Goal: Task Accomplishment & Management: Understand process/instructions

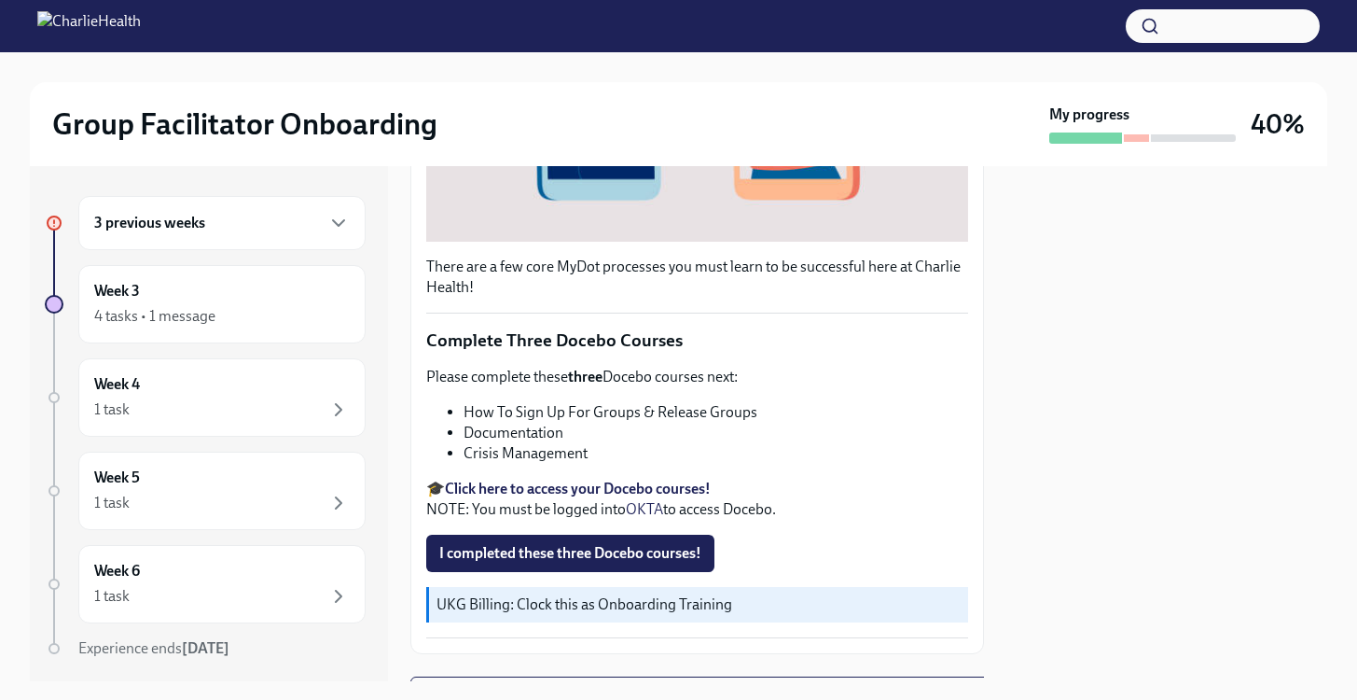
scroll to position [664, 0]
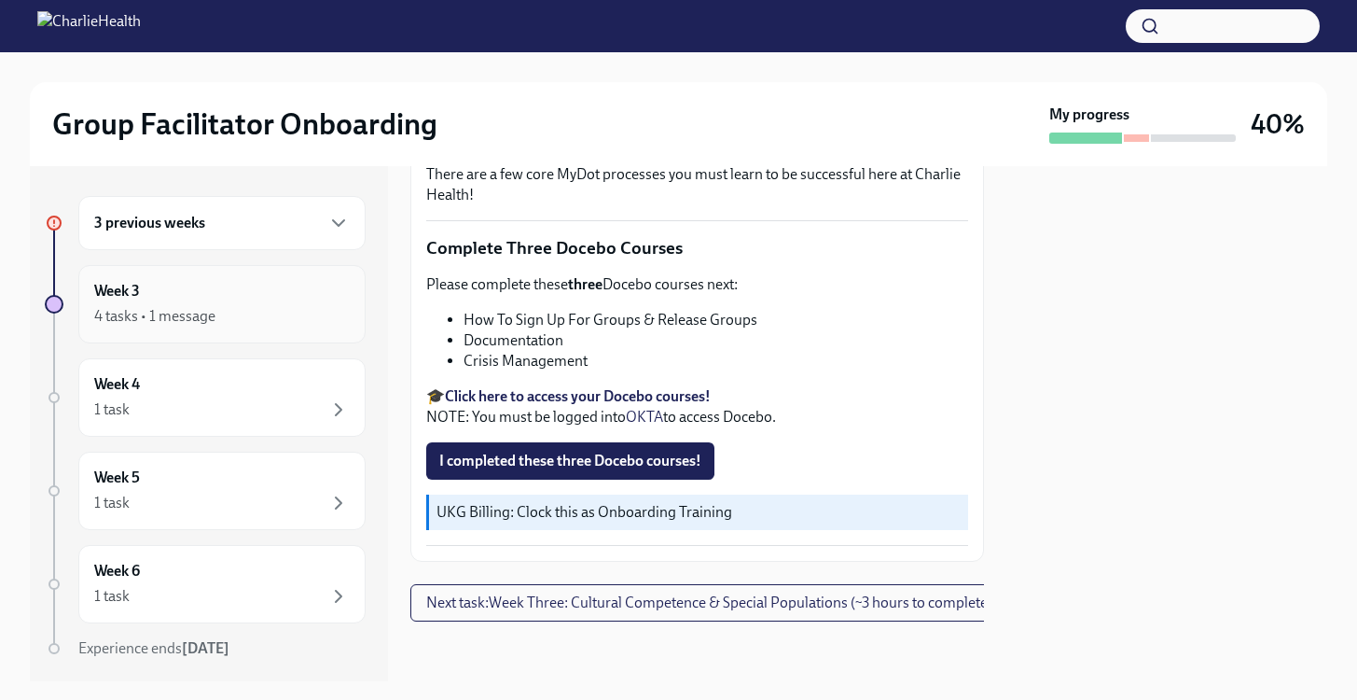
click at [205, 331] on div "Week 3 4 tasks • 1 message" at bounding box center [221, 304] width 287 height 78
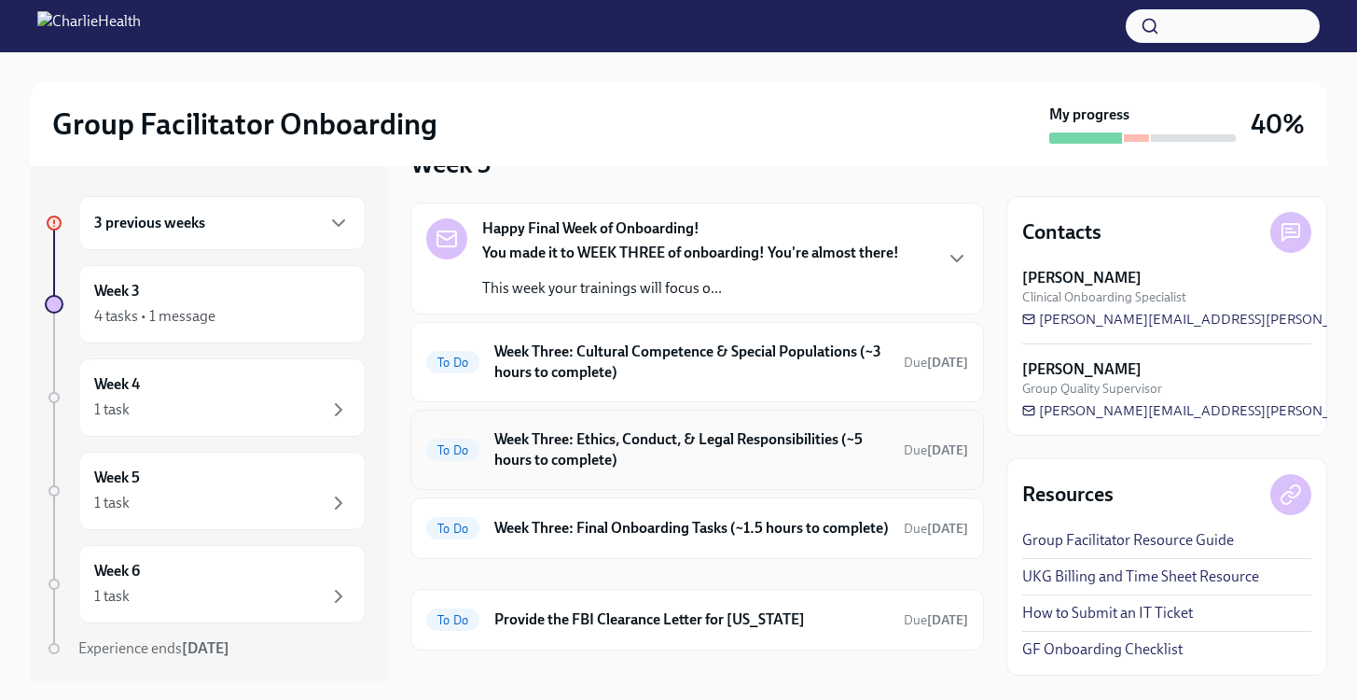
scroll to position [332, 0]
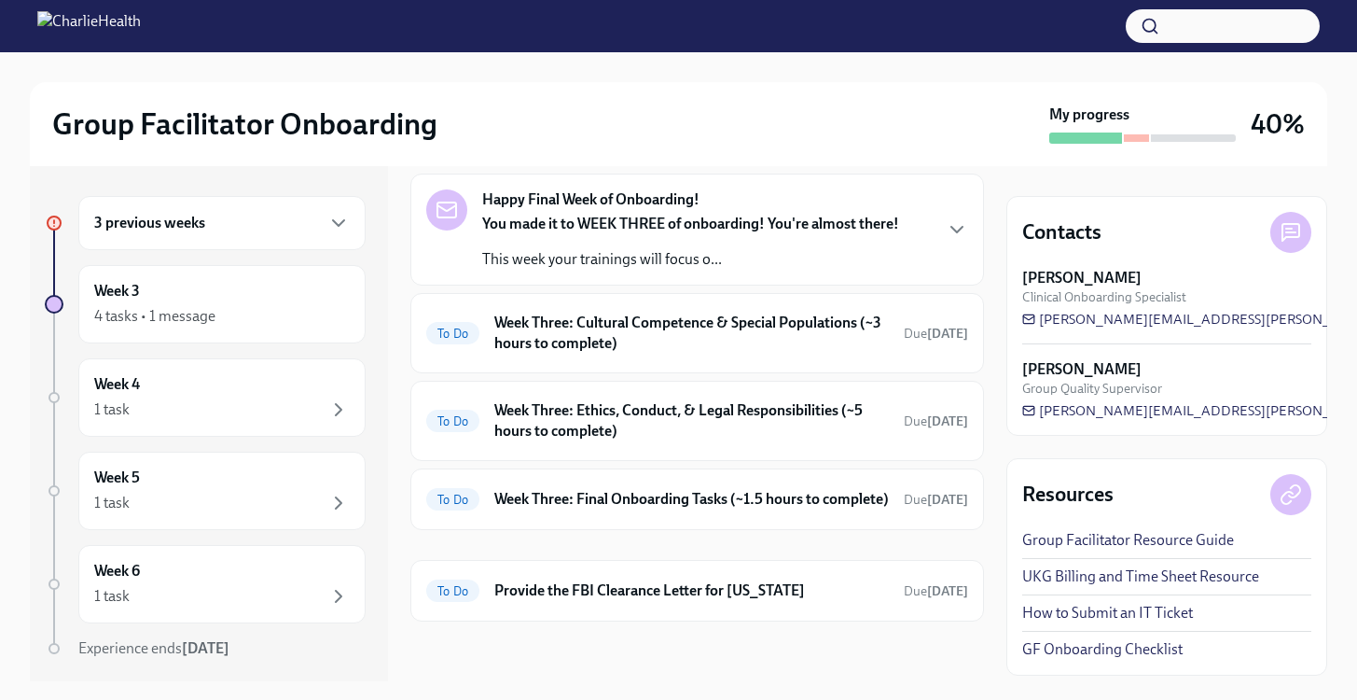
click at [201, 236] on div "3 previous weeks" at bounding box center [221, 223] width 287 height 54
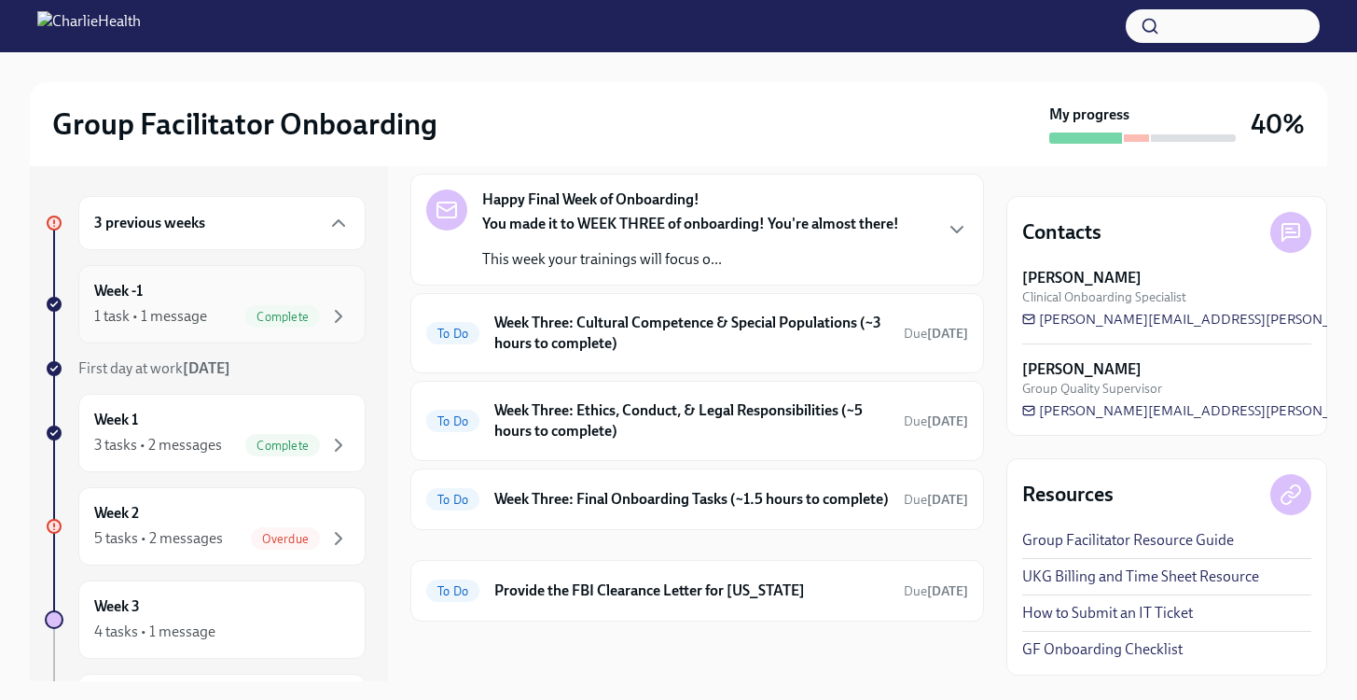
click at [211, 291] on div "Week -1 1 task • 1 message Complete" at bounding box center [222, 304] width 256 height 47
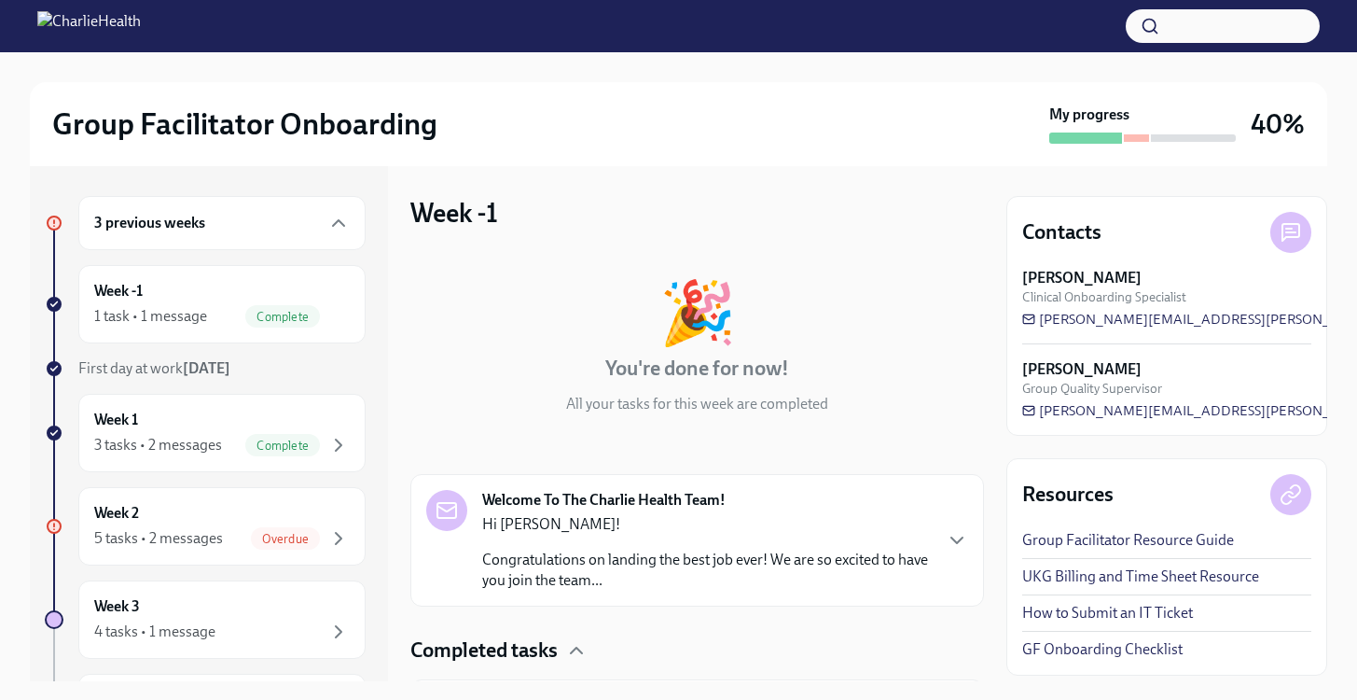
scroll to position [119, 0]
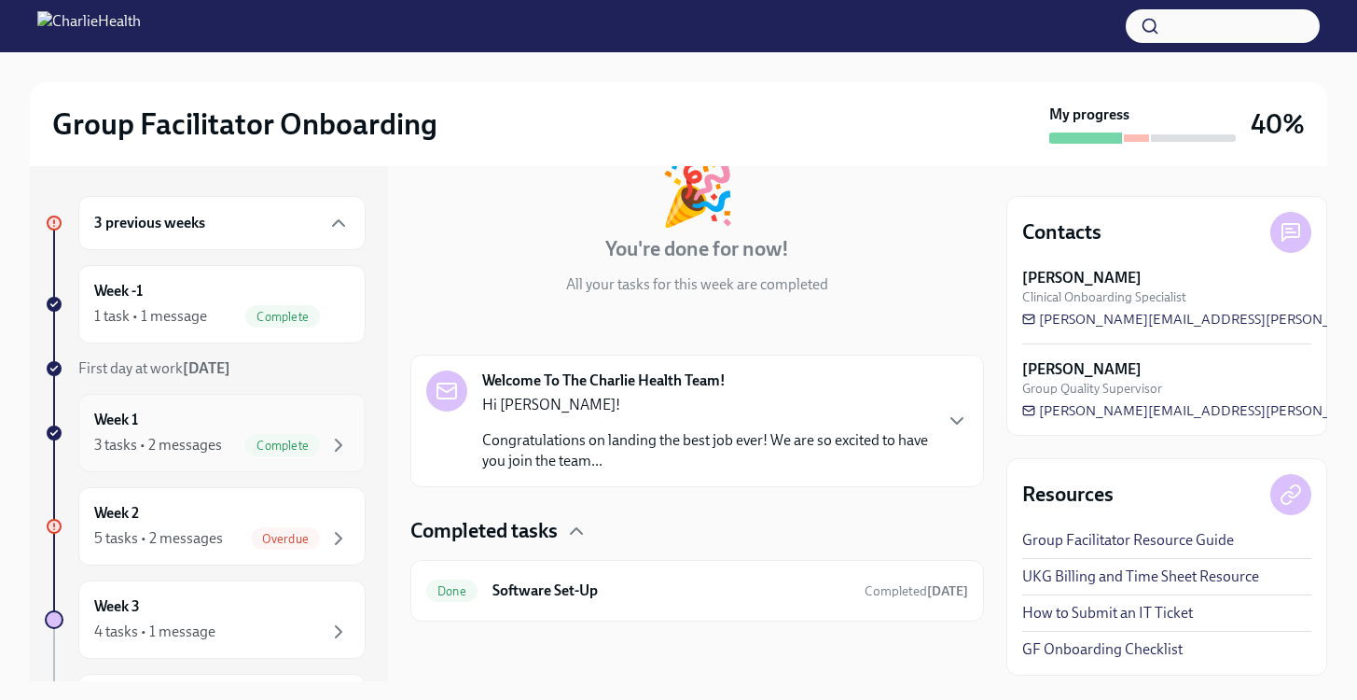
click at [181, 419] on div "Week 1 3 tasks • 2 messages Complete" at bounding box center [222, 432] width 256 height 47
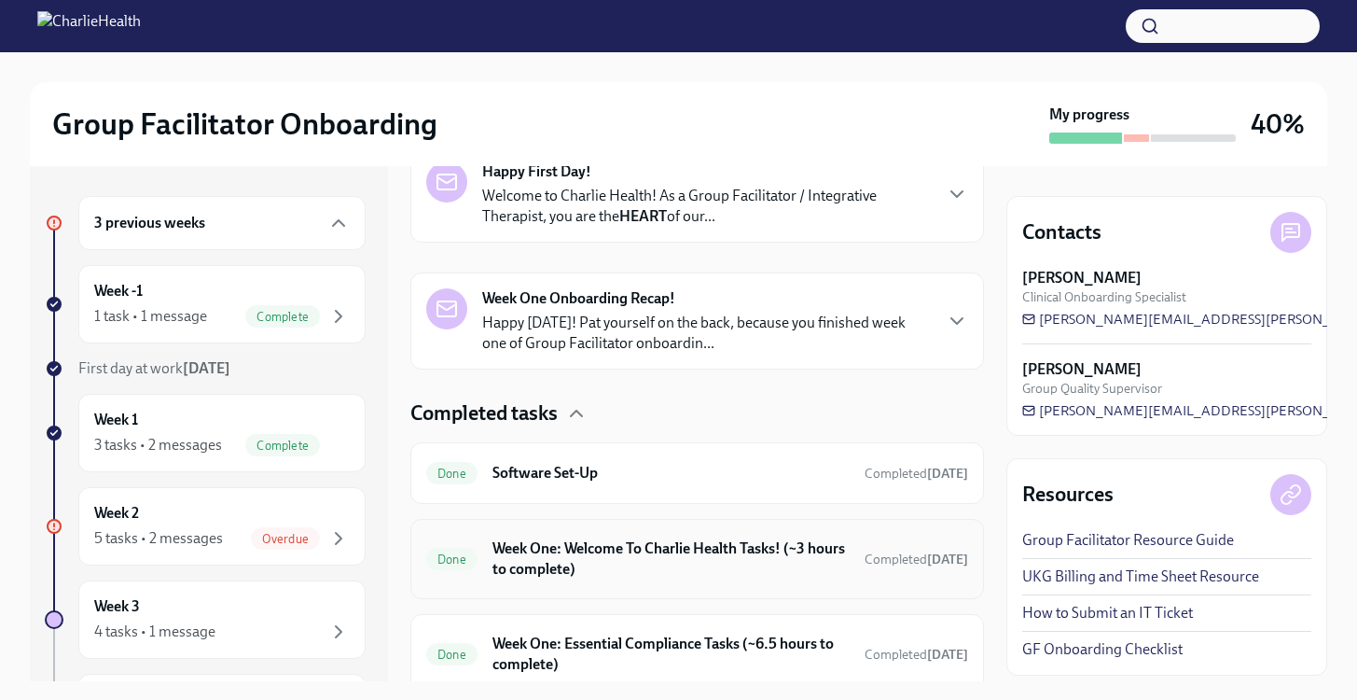
scroll to position [401, 0]
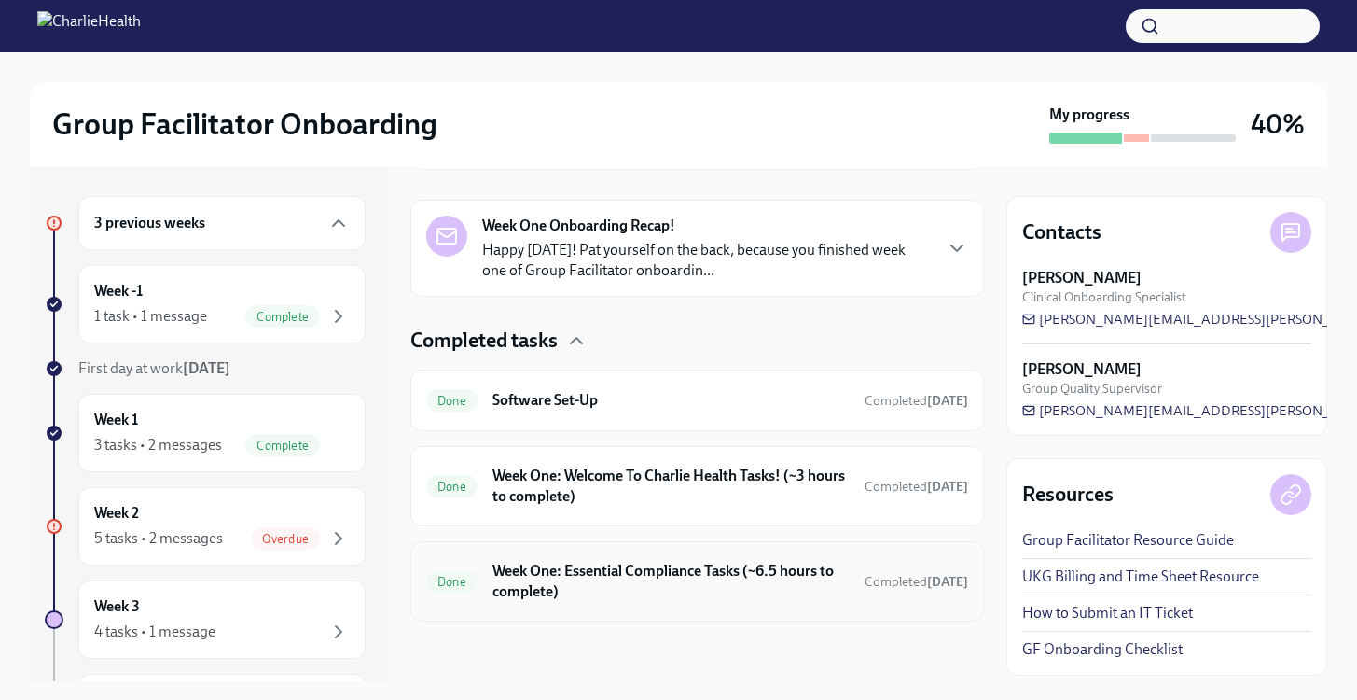
click at [695, 578] on h6 "Week One: Essential Compliance Tasks (~6.5 hours to complete)" at bounding box center [670, 581] width 357 height 41
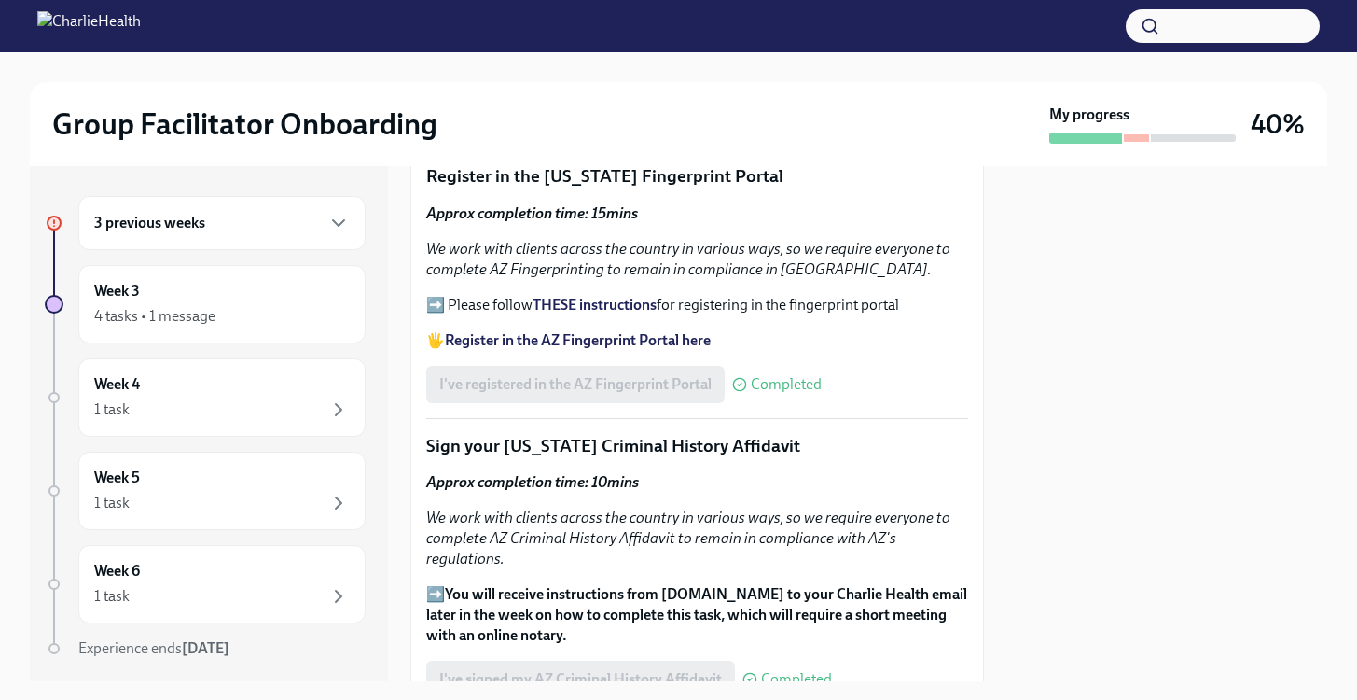
scroll to position [2201, 0]
click at [624, 298] on strong "THESE instructions" at bounding box center [595, 303] width 124 height 18
click at [229, 235] on div "3 previous weeks" at bounding box center [221, 223] width 287 height 54
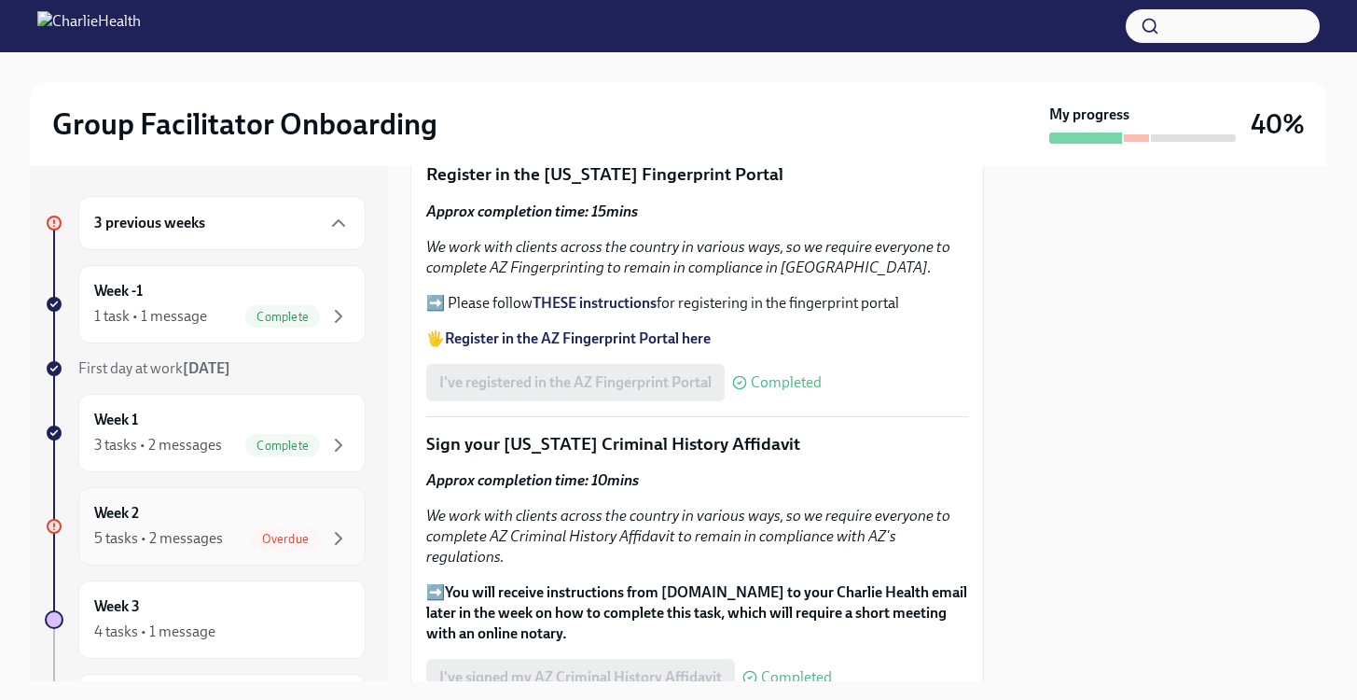
click at [215, 516] on div "Week 2 5 tasks • 2 messages Overdue" at bounding box center [222, 526] width 256 height 47
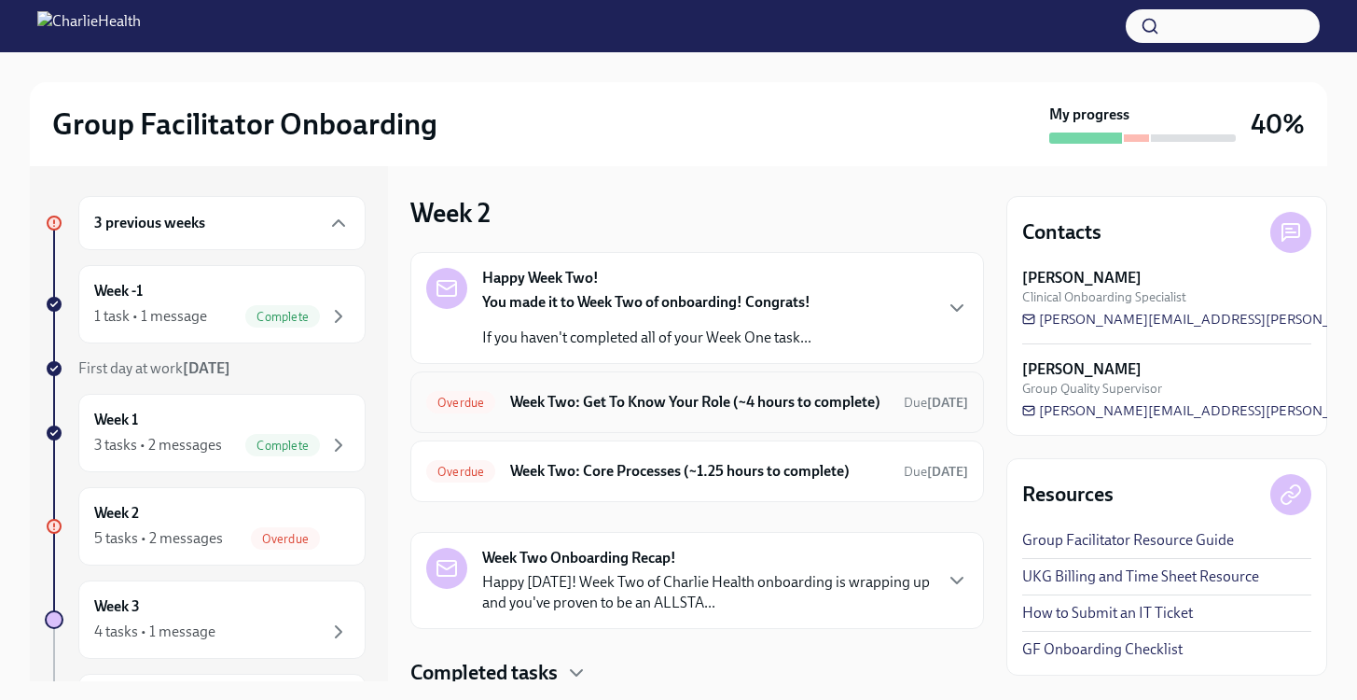
click at [753, 412] on h6 "Week Two: Get To Know Your Role (~4 hours to complete)" at bounding box center [699, 402] width 379 height 21
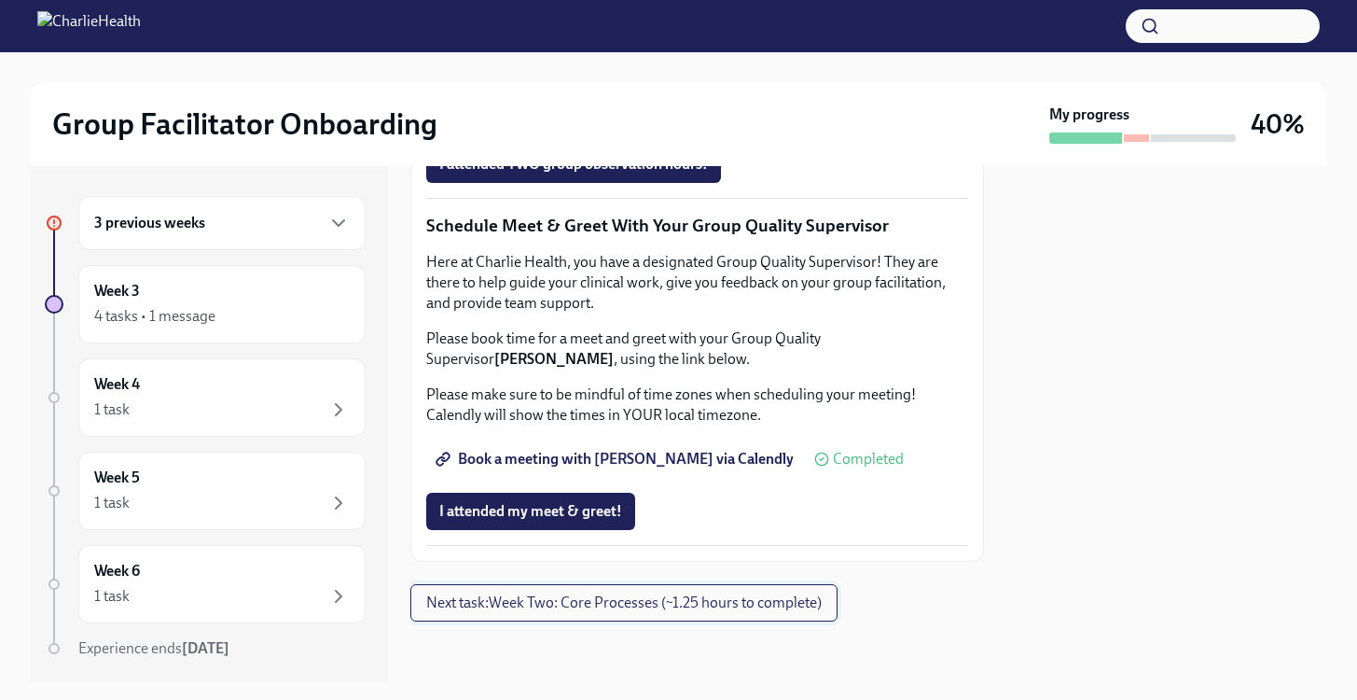
scroll to position [1877, 0]
click at [583, 510] on span "I attended my meet & greet!" at bounding box center [530, 511] width 183 height 19
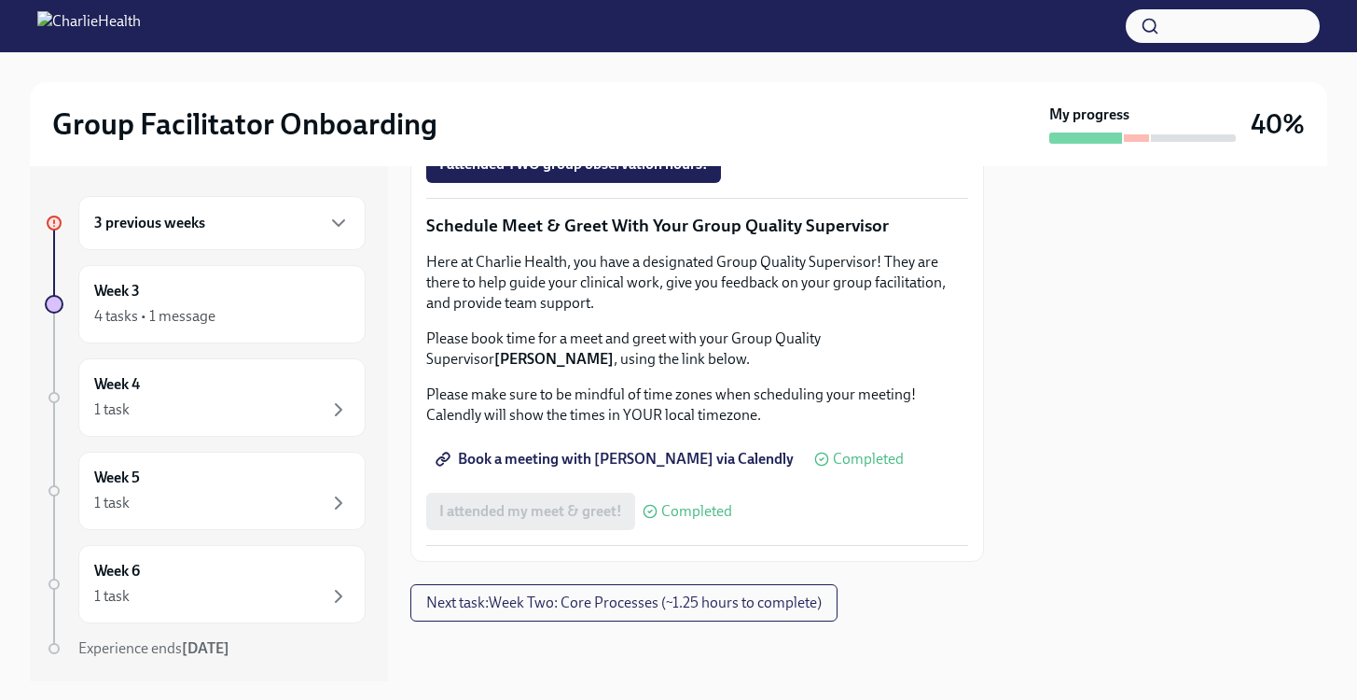
scroll to position [1542, 0]
click at [173, 233] on div "3 previous weeks" at bounding box center [222, 223] width 256 height 22
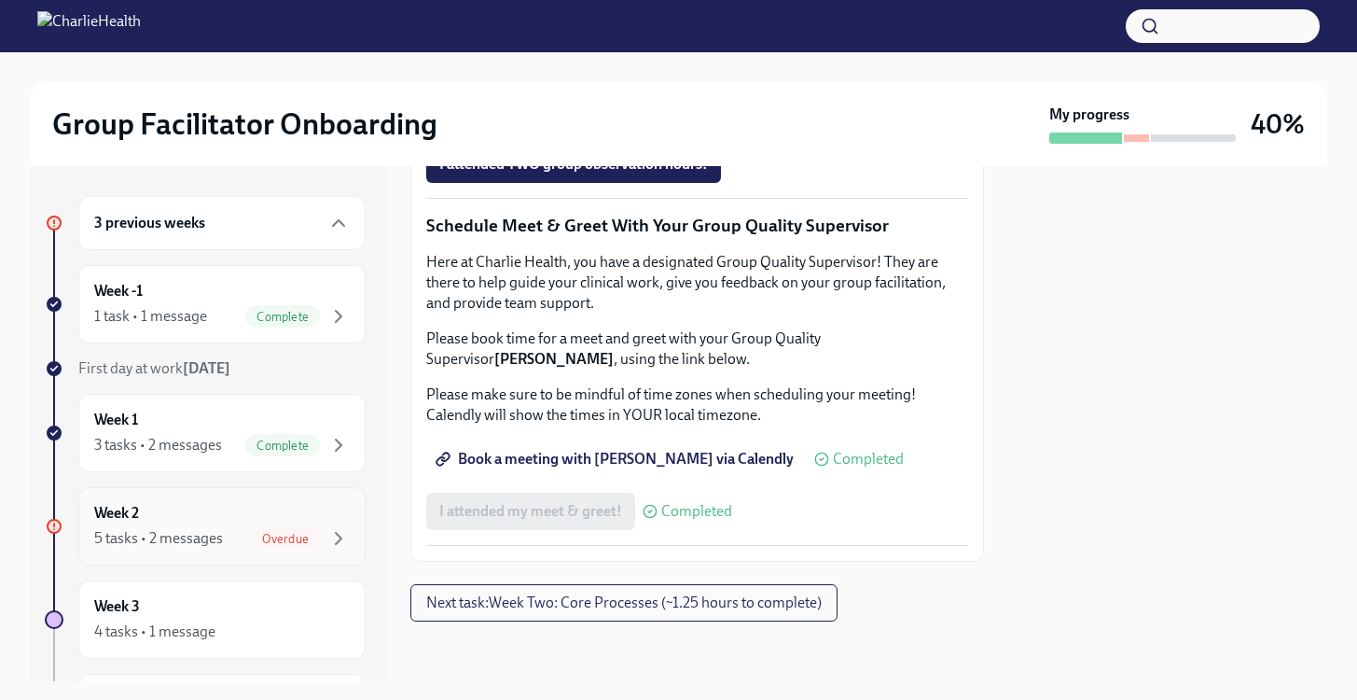
click at [159, 516] on div "Week 2 5 tasks • 2 messages Overdue" at bounding box center [222, 526] width 256 height 47
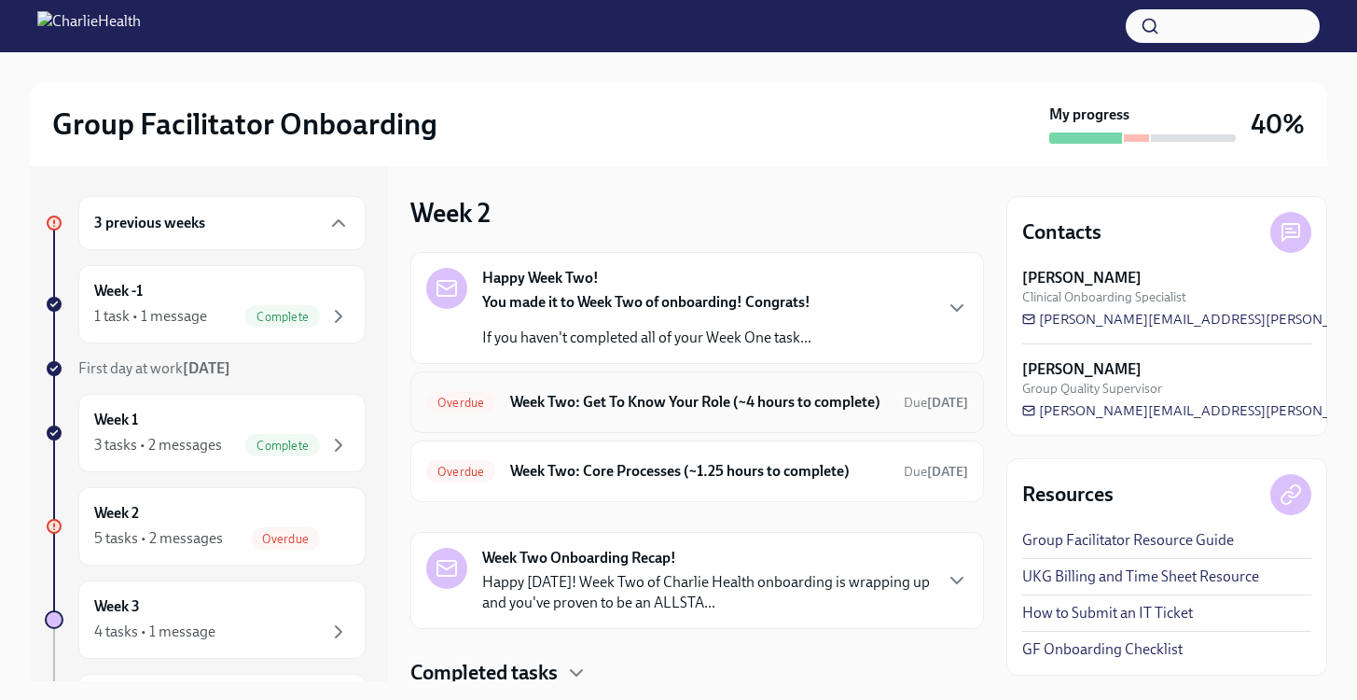
scroll to position [40, 0]
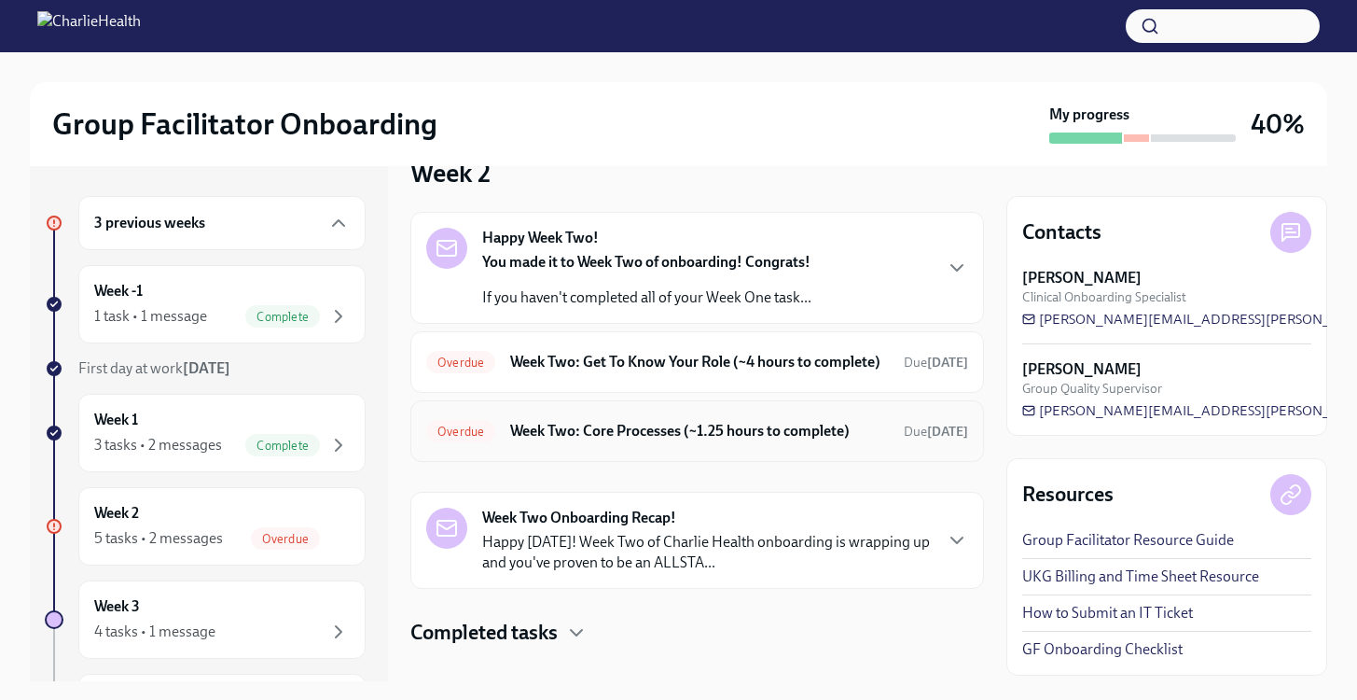
click at [672, 441] on h6 "Week Two: Core Processes (~1.25 hours to complete)" at bounding box center [699, 431] width 379 height 21
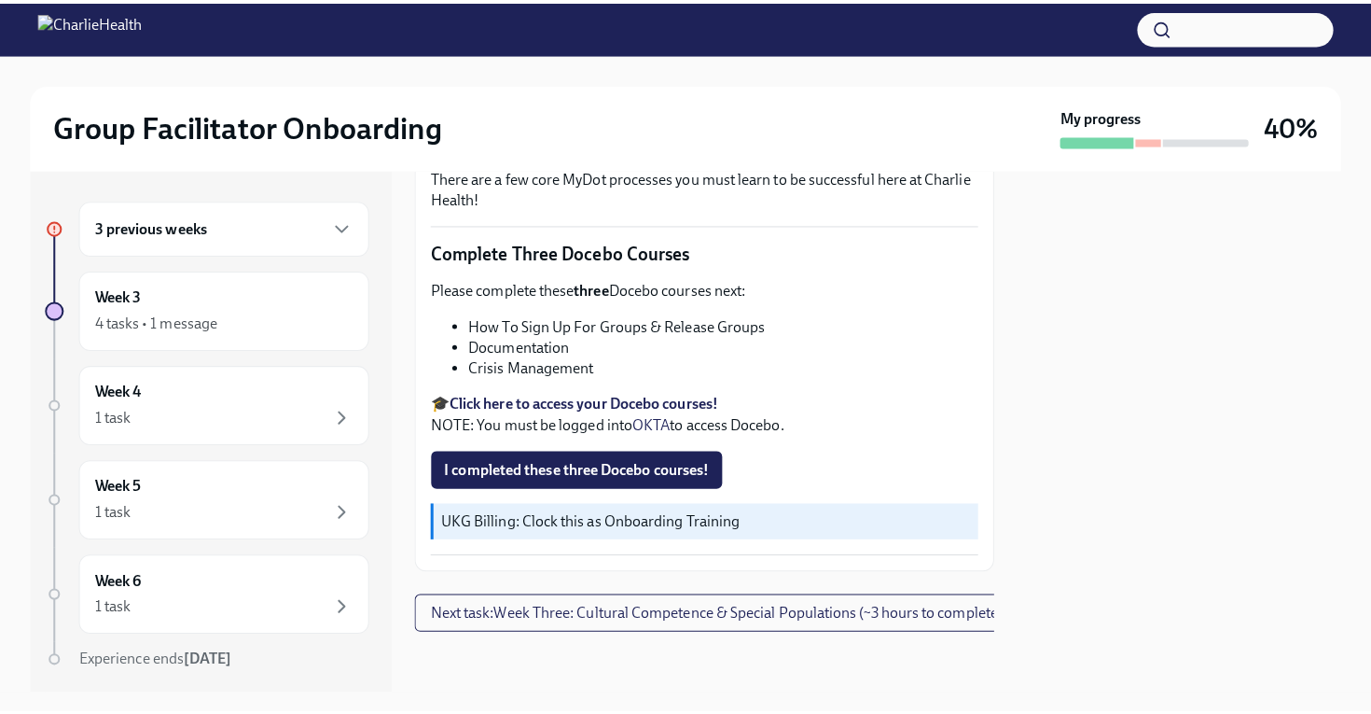
scroll to position [664, 7]
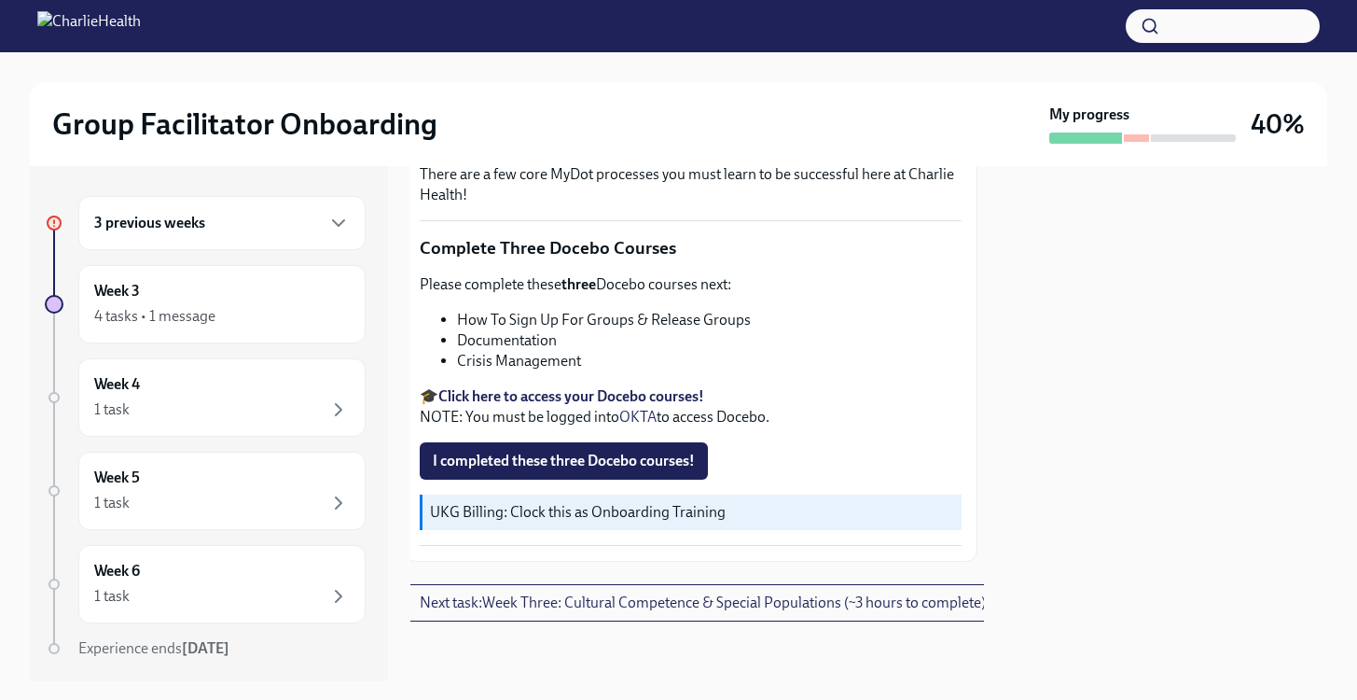
click at [570, 387] on strong "Click here to access your Docebo courses!" at bounding box center [571, 396] width 266 height 18
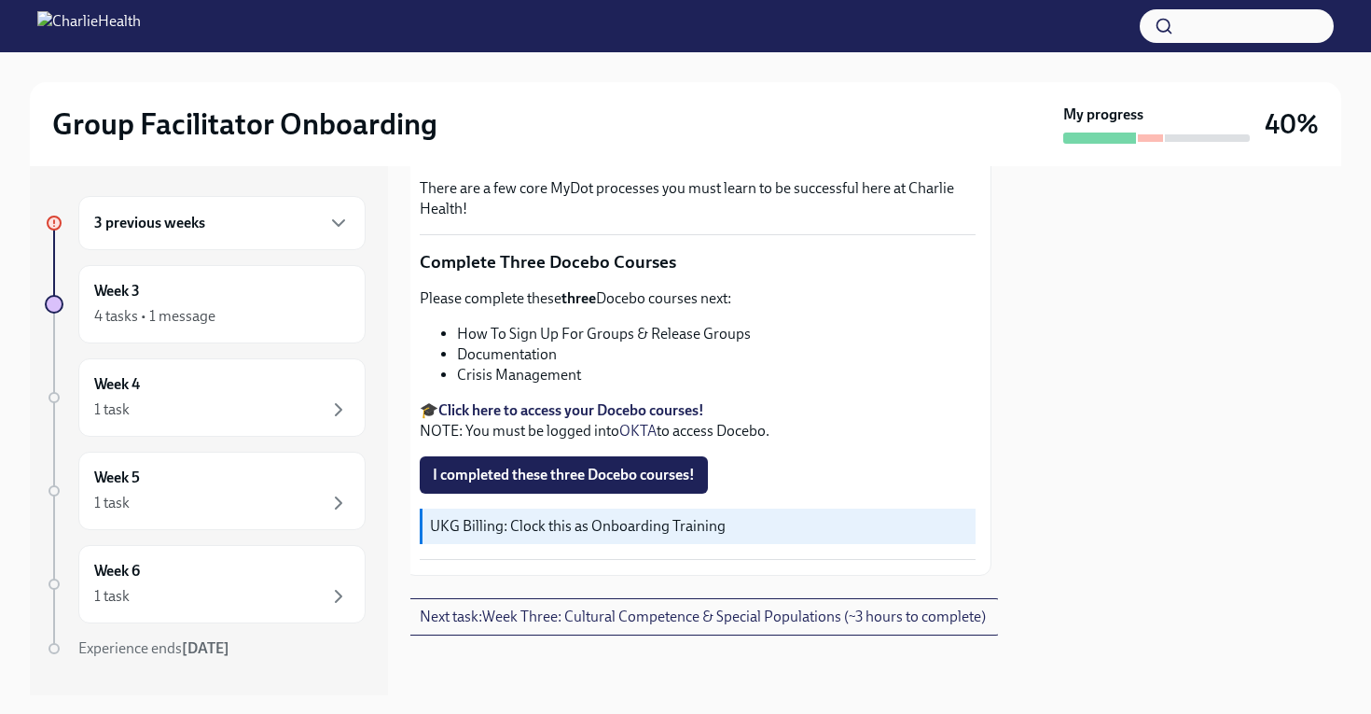
scroll to position [659, 7]
